Goal: Use online tool/utility: Utilize a website feature to perform a specific function

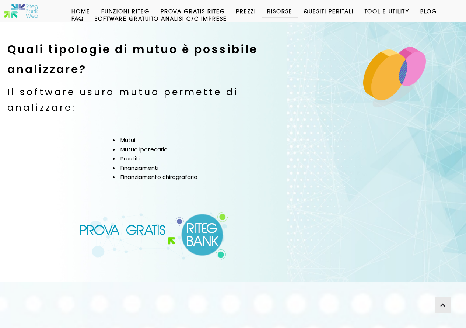
scroll to position [553, 0]
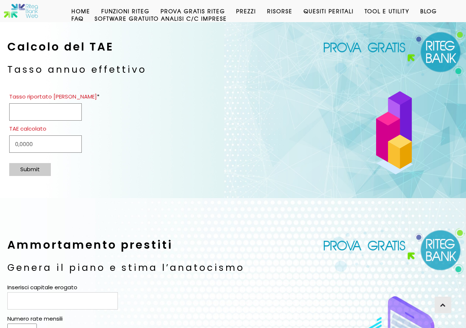
click at [72, 114] on input "Tasso riportato nel contratto *" at bounding box center [45, 111] width 73 height 17
type input "15"
type input "15,8650"
type input "15,98"
type input "16,9634"
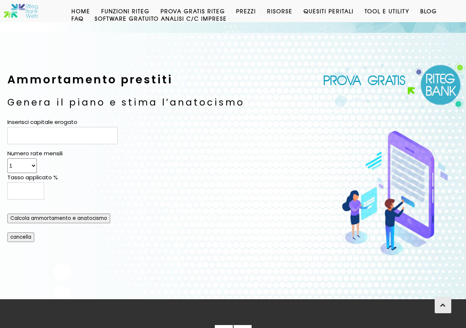
scroll to position [279, 0]
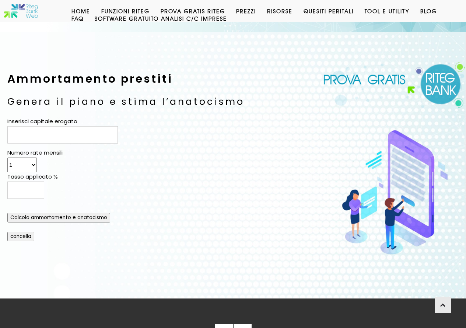
type input "15,98"
click at [103, 136] on input "Inserisci capitale erogato" at bounding box center [62, 134] width 111 height 17
type input "7200"
click at [33, 187] on input "Tasso applicato %" at bounding box center [25, 189] width 37 height 17
type input "15.98"
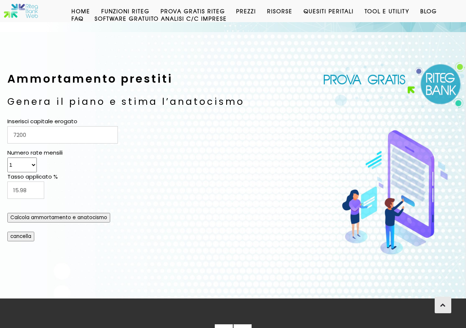
click at [56, 220] on input "Calcola ammortamento e anatocismo" at bounding box center [58, 218] width 103 height 10
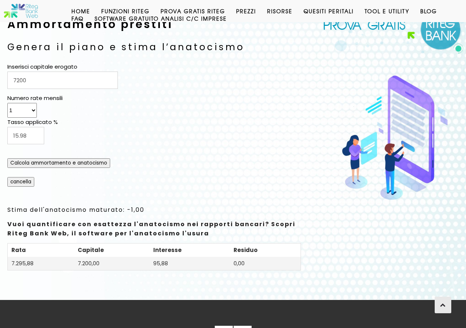
scroll to position [334, 0]
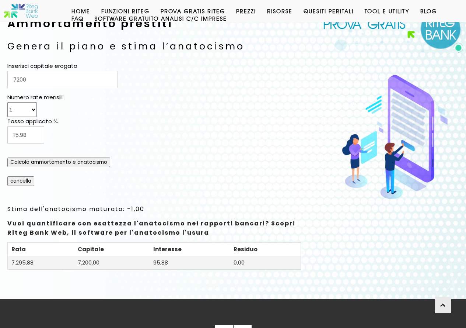
click at [33, 108] on select "1 2 3 4 5 6 7 8 9 10 11 12 13 14 15 16 17 18 19 20 21 22 23 24 25 26 27 28 29 3…" at bounding box center [21, 109] width 29 height 15
select select "60"
click at [7, 102] on select "1 2 3 4 5 6 7 8 9 10 11 12 13 14 15 16 17 18 19 20 21 22 23 24 25 26 27 28 29 3…" at bounding box center [21, 109] width 29 height 15
click at [52, 164] on input "Calcola ammortamento e anatocismo" at bounding box center [58, 162] width 103 height 10
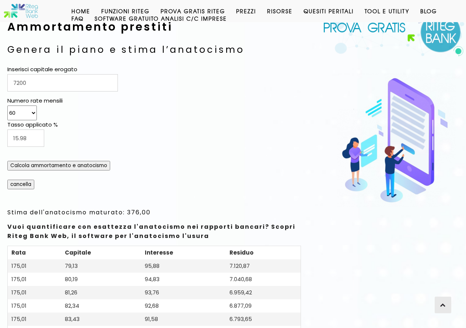
scroll to position [330, 0]
click at [228, 14] on link "Prova Gratis Riteg" at bounding box center [193, 10] width 76 height 7
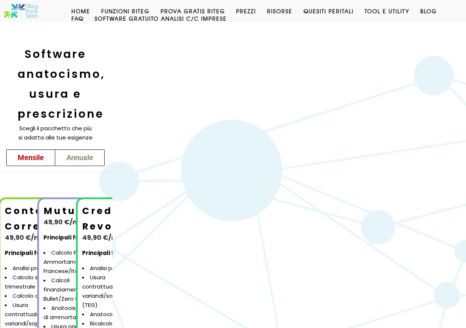
click at [105, 149] on link "Annuale" at bounding box center [80, 157] width 50 height 17
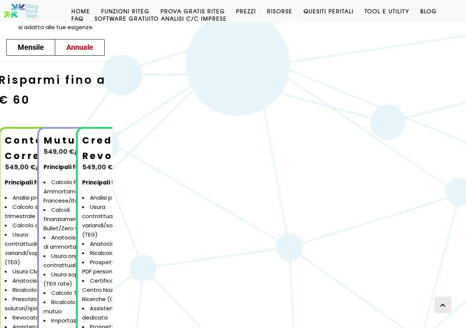
scroll to position [111, 0]
